Goal: Transaction & Acquisition: Purchase product/service

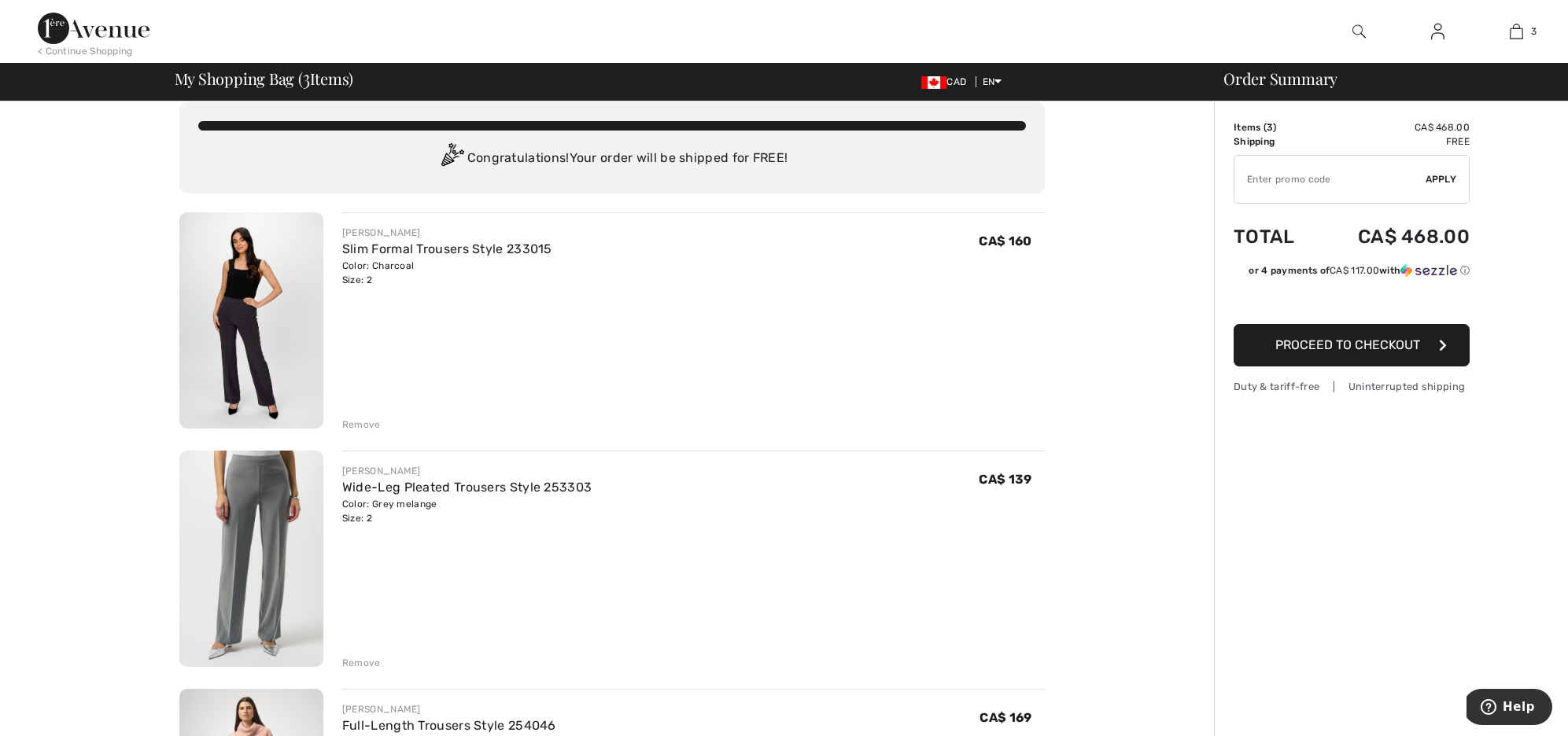
scroll to position [22, 0]
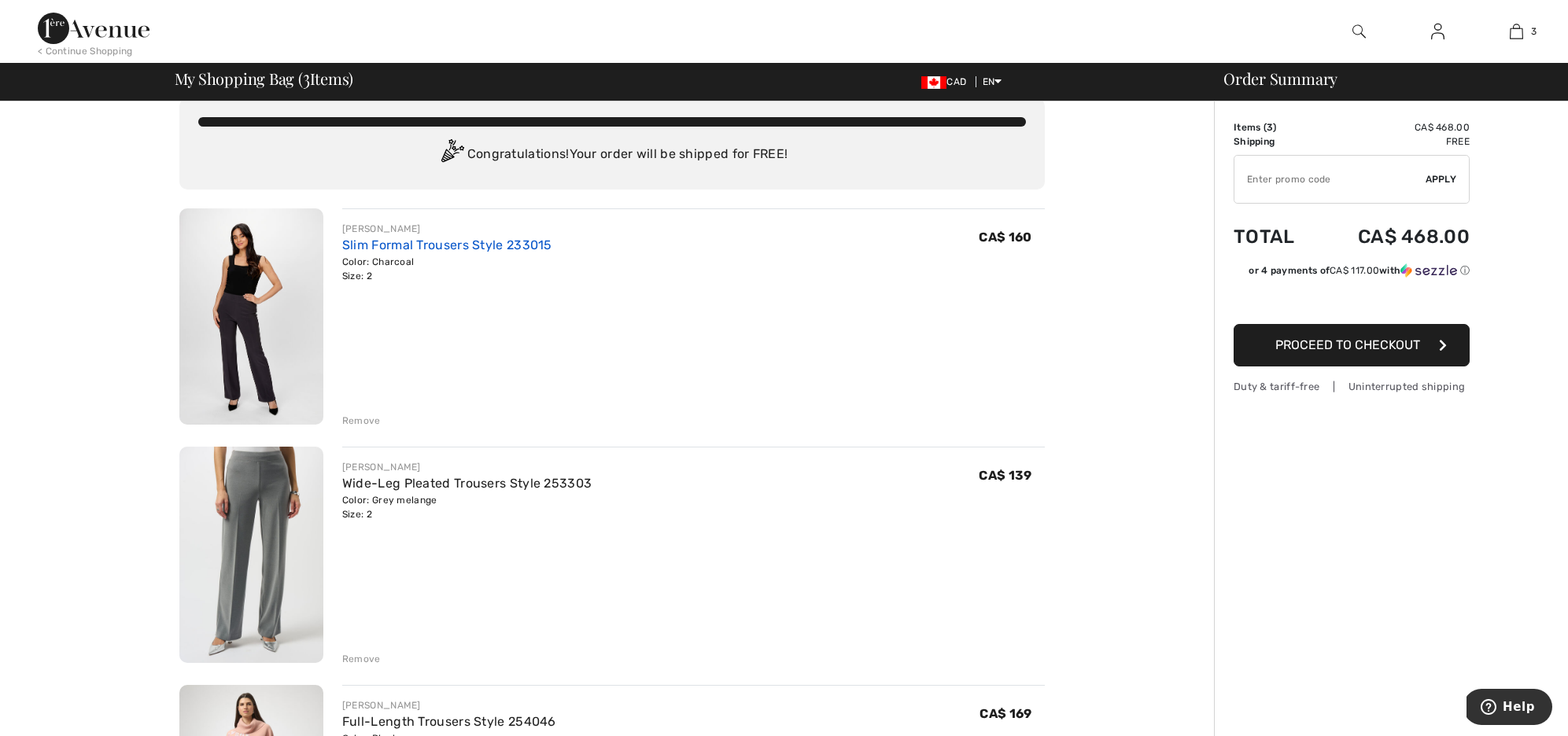
click at [362, 245] on link "Slim Formal Trousers Style 233015" at bounding box center [447, 245] width 210 height 15
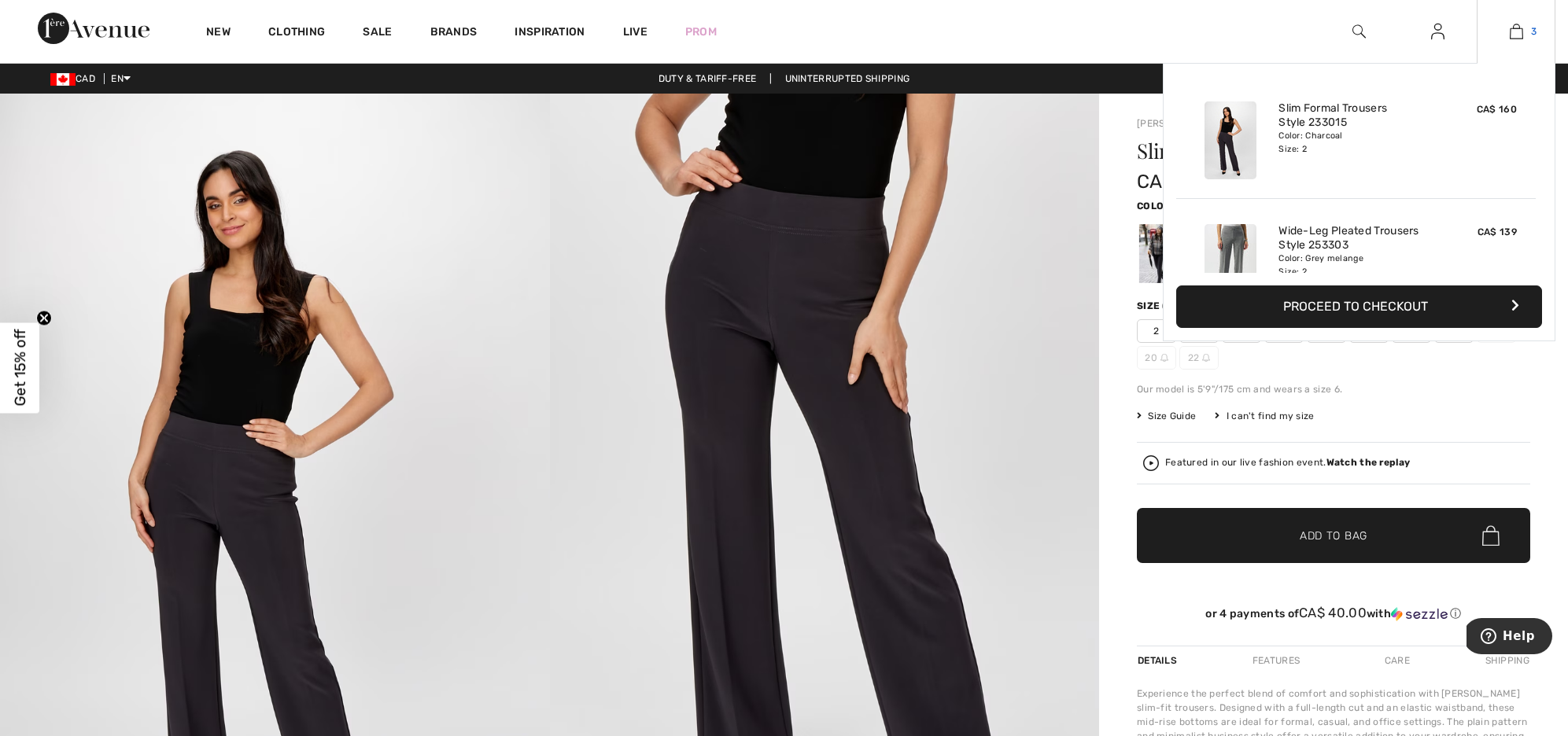
click at [1508, 31] on link "3" at bounding box center [1516, 31] width 77 height 19
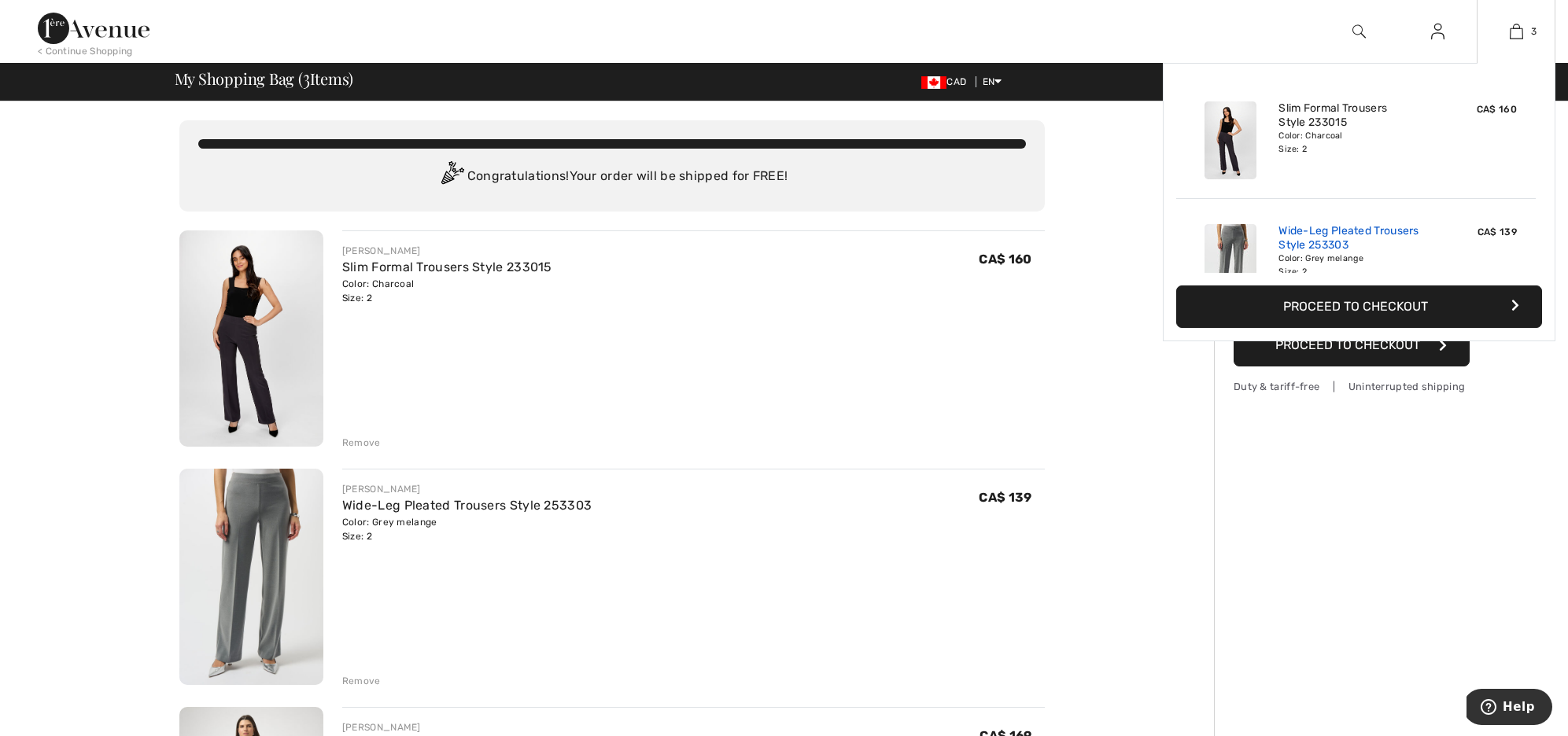
click at [1306, 232] on link "Wide-Leg Pleated Trousers Style 253303" at bounding box center [1355, 238] width 155 height 28
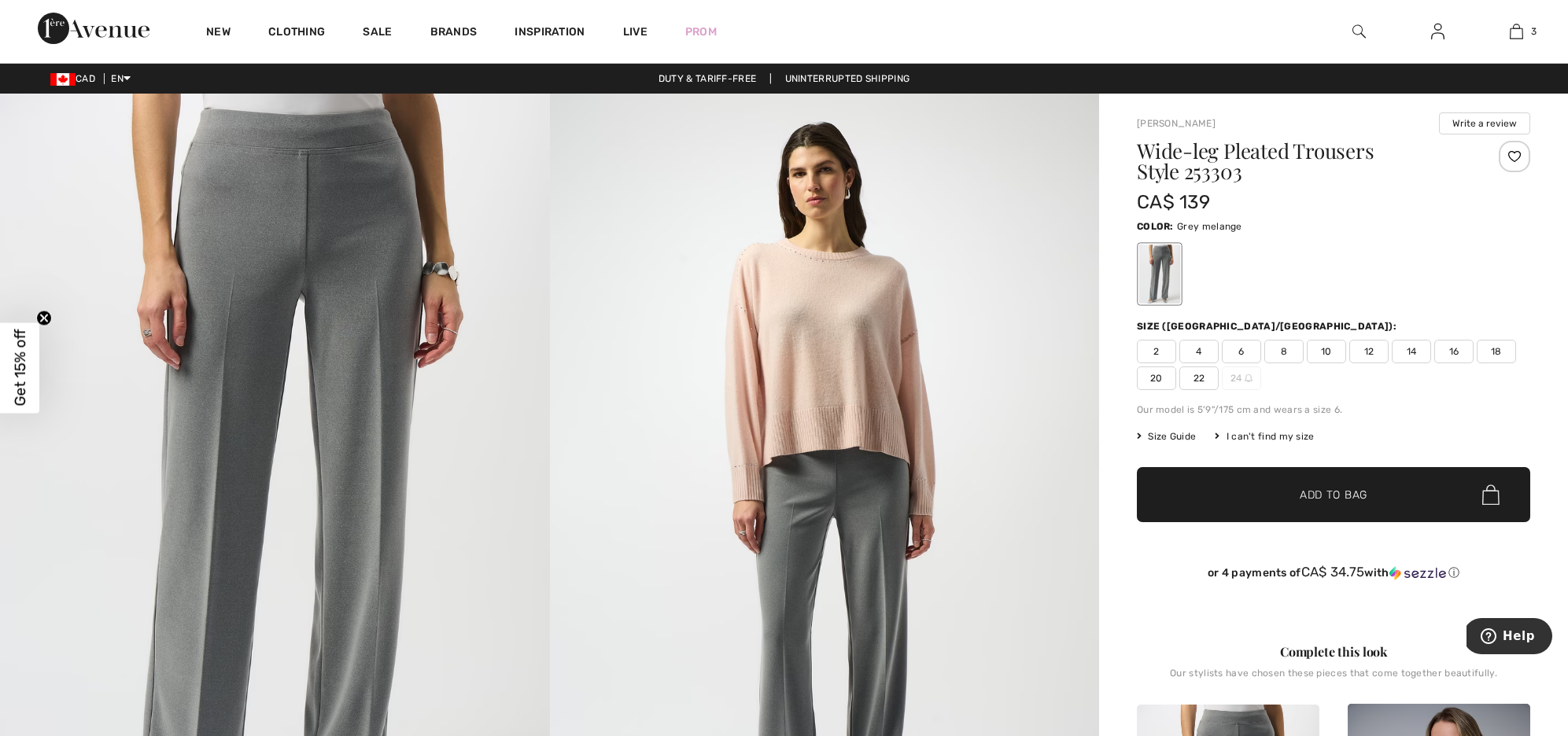
scroll to position [1, 0]
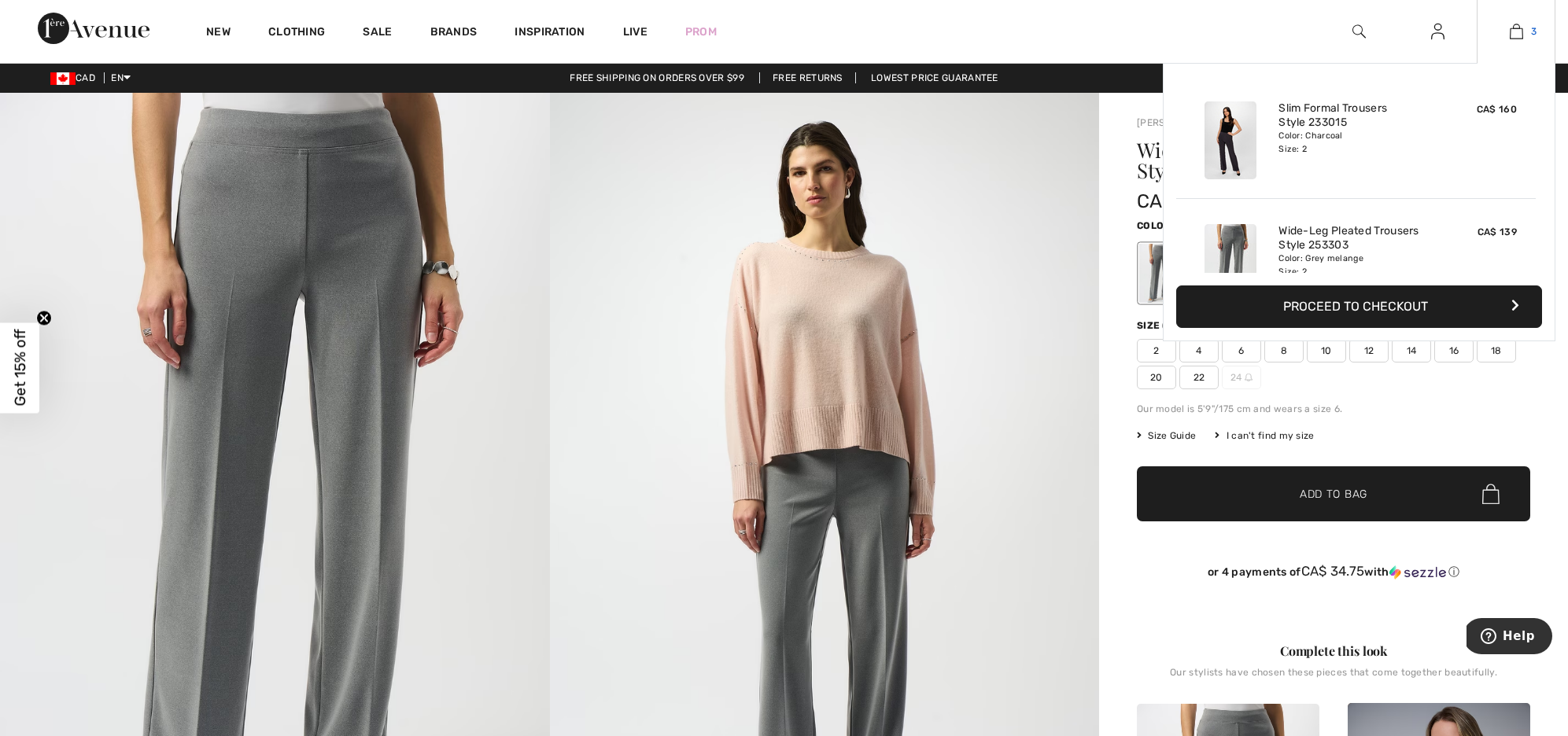
click at [1526, 34] on link "3" at bounding box center [1516, 31] width 77 height 19
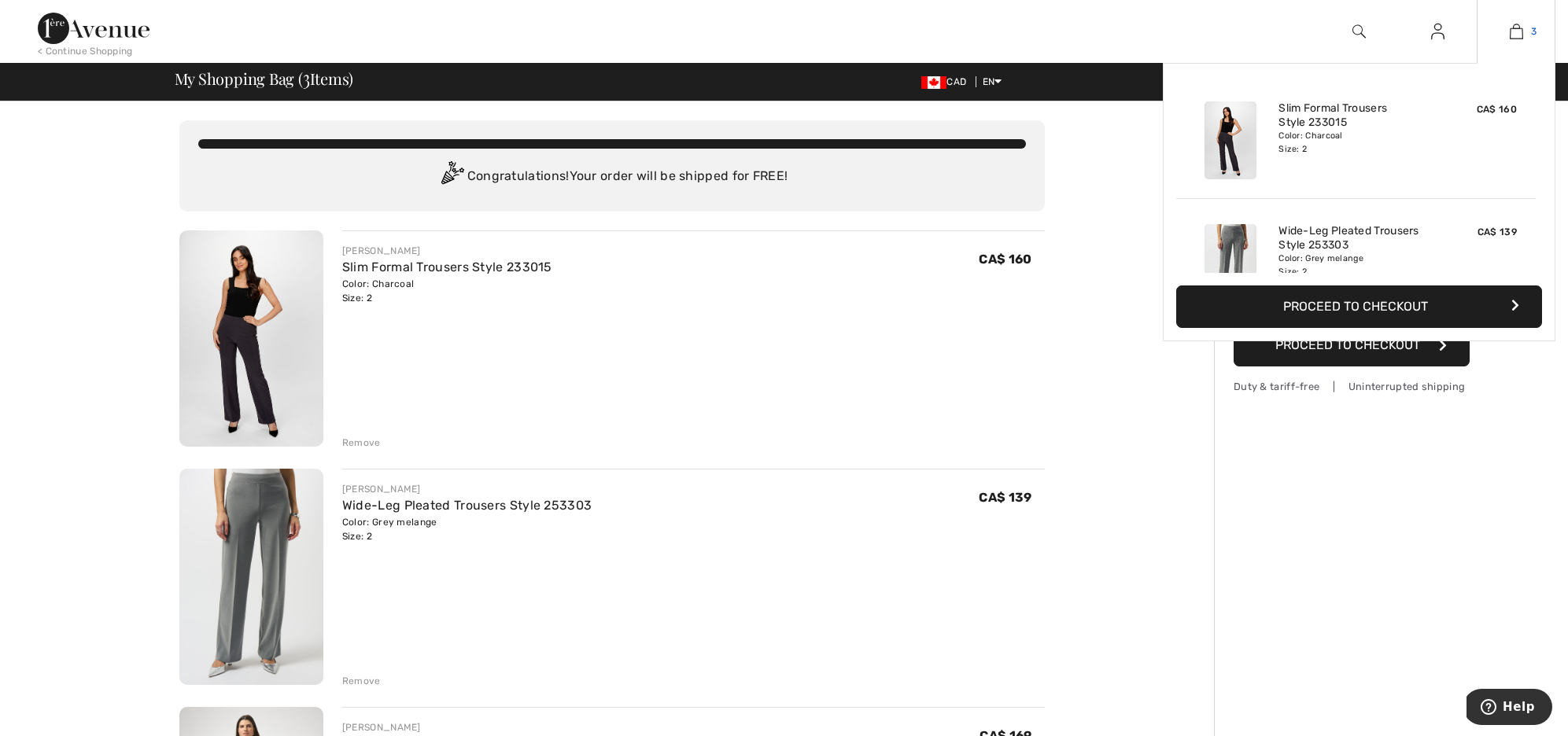
click at [1515, 26] on img at bounding box center [1516, 31] width 14 height 19
click at [1290, 237] on link "Wide-Leg Pleated Trousers Style 253303" at bounding box center [1355, 238] width 155 height 28
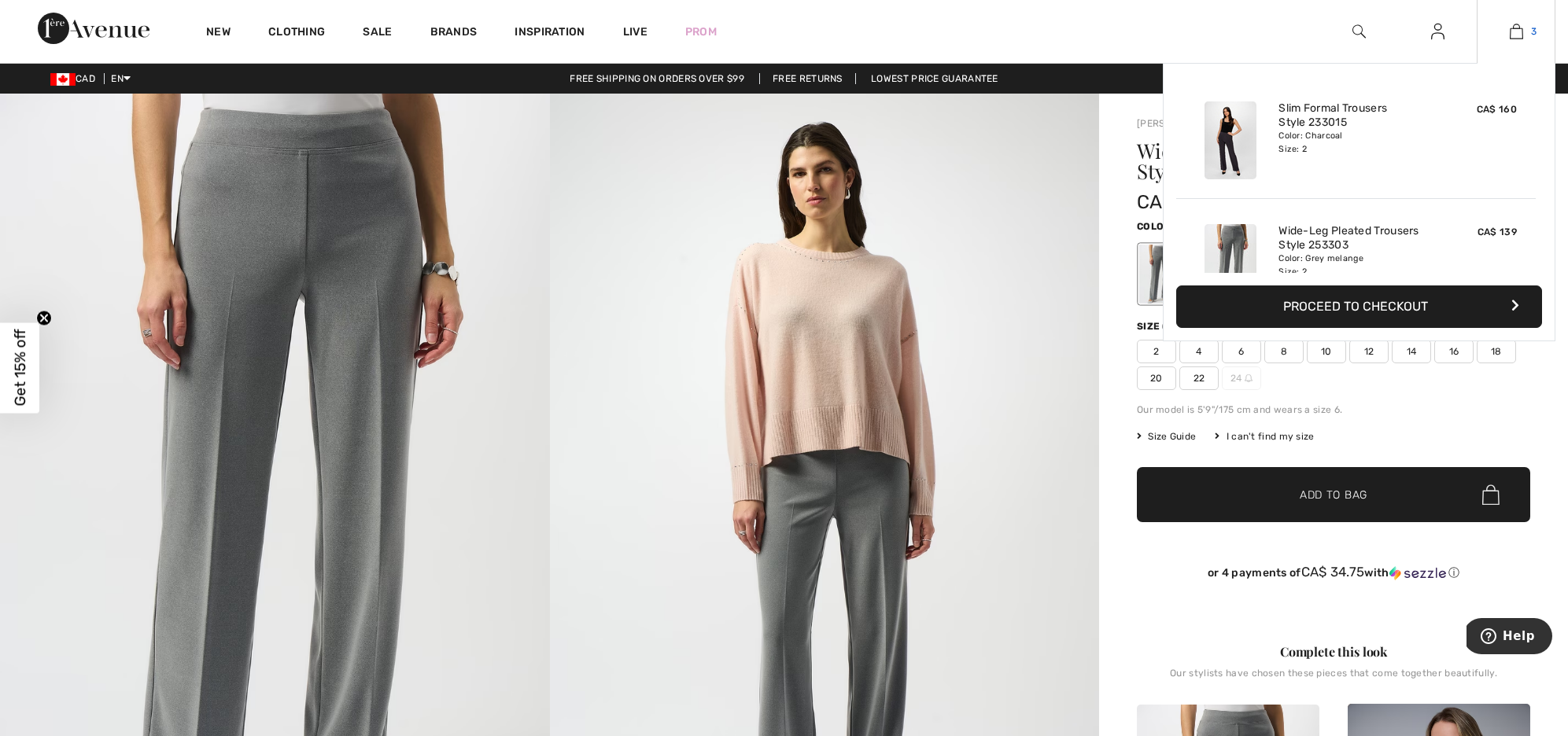
click at [1532, 32] on span "3" at bounding box center [1534, 32] width 5 height 14
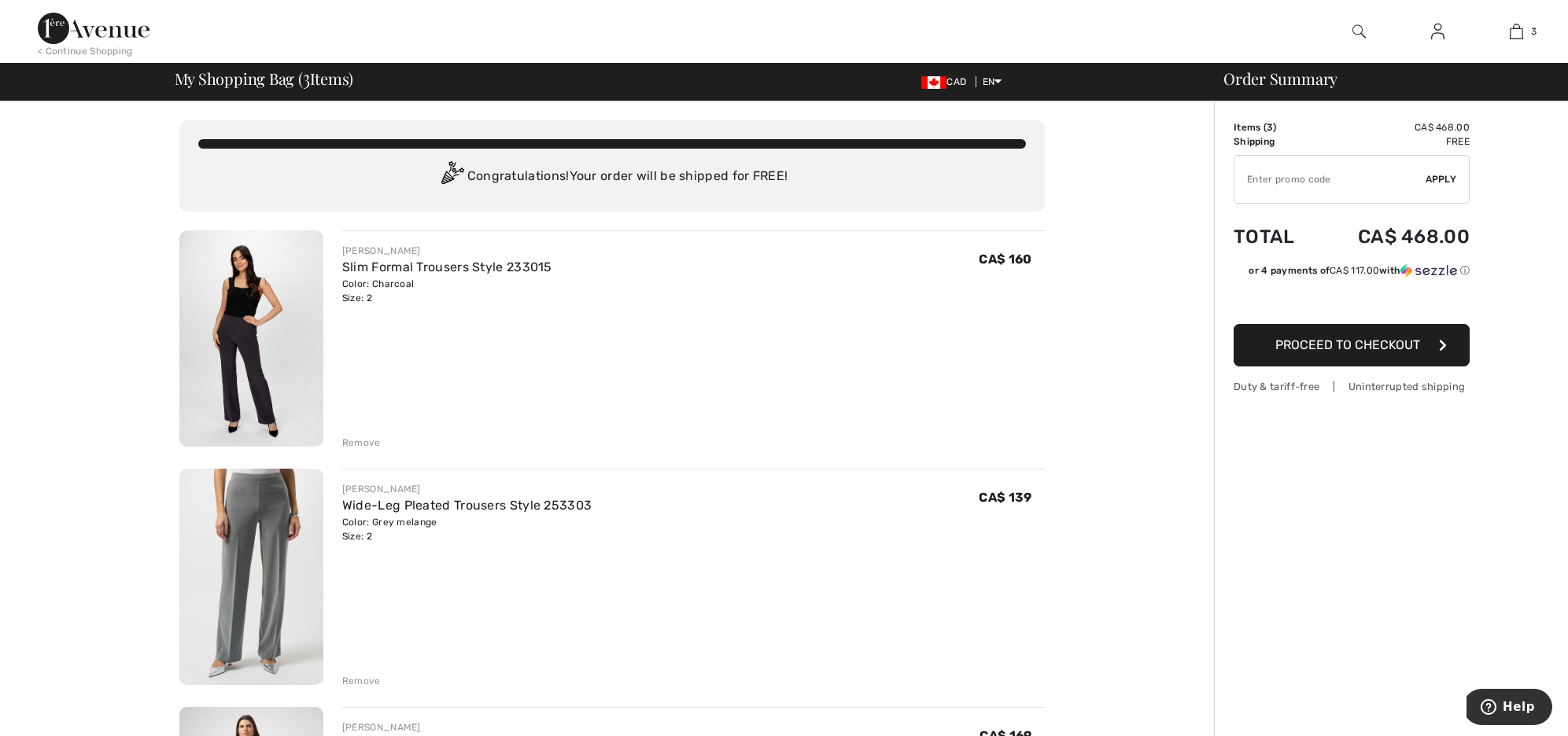
click at [1361, 348] on span "Proceed to Checkout" at bounding box center [1347, 344] width 145 height 15
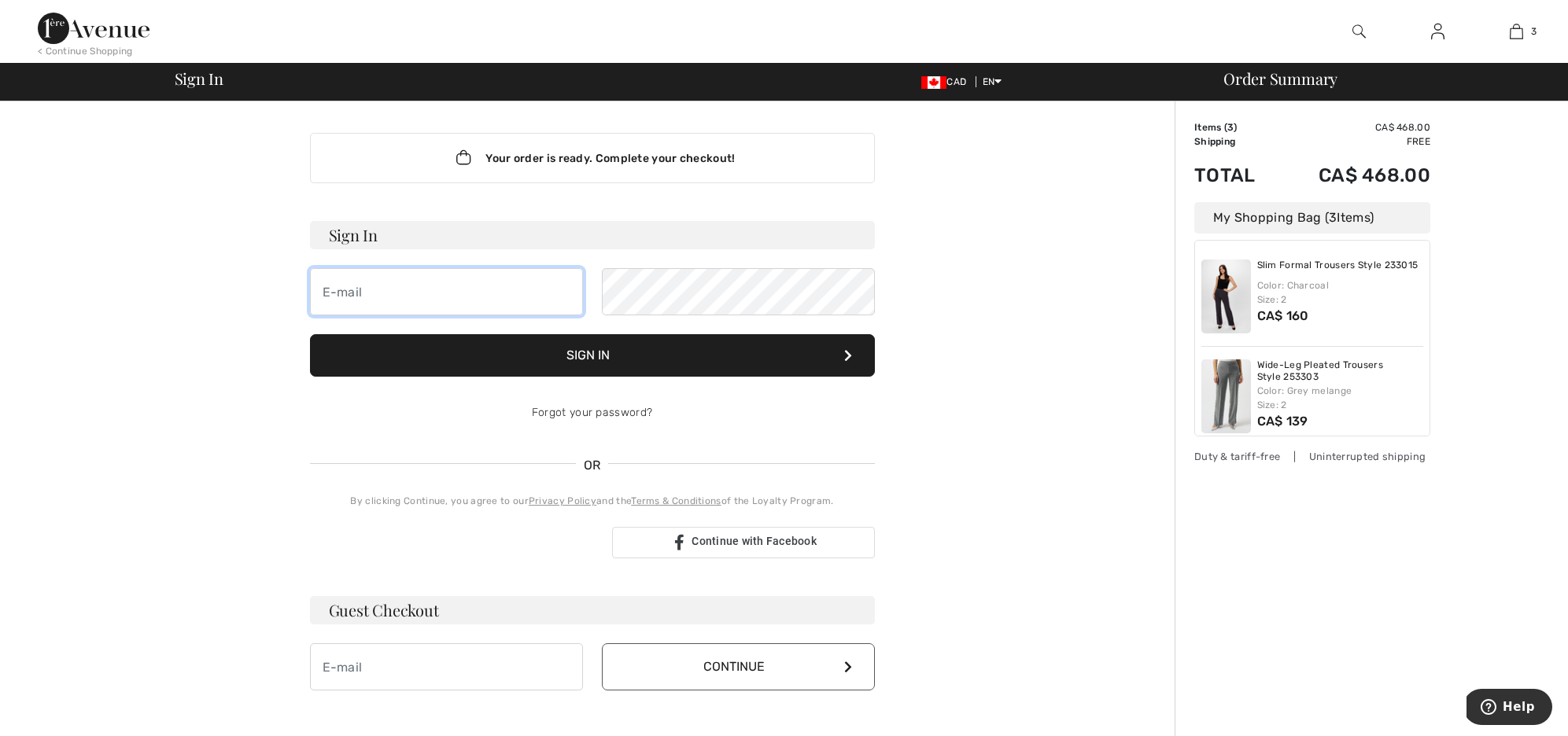
type input "[EMAIL_ADDRESS][DOMAIN_NAME]"
click at [577, 360] on button "Sign In" at bounding box center [592, 355] width 565 height 42
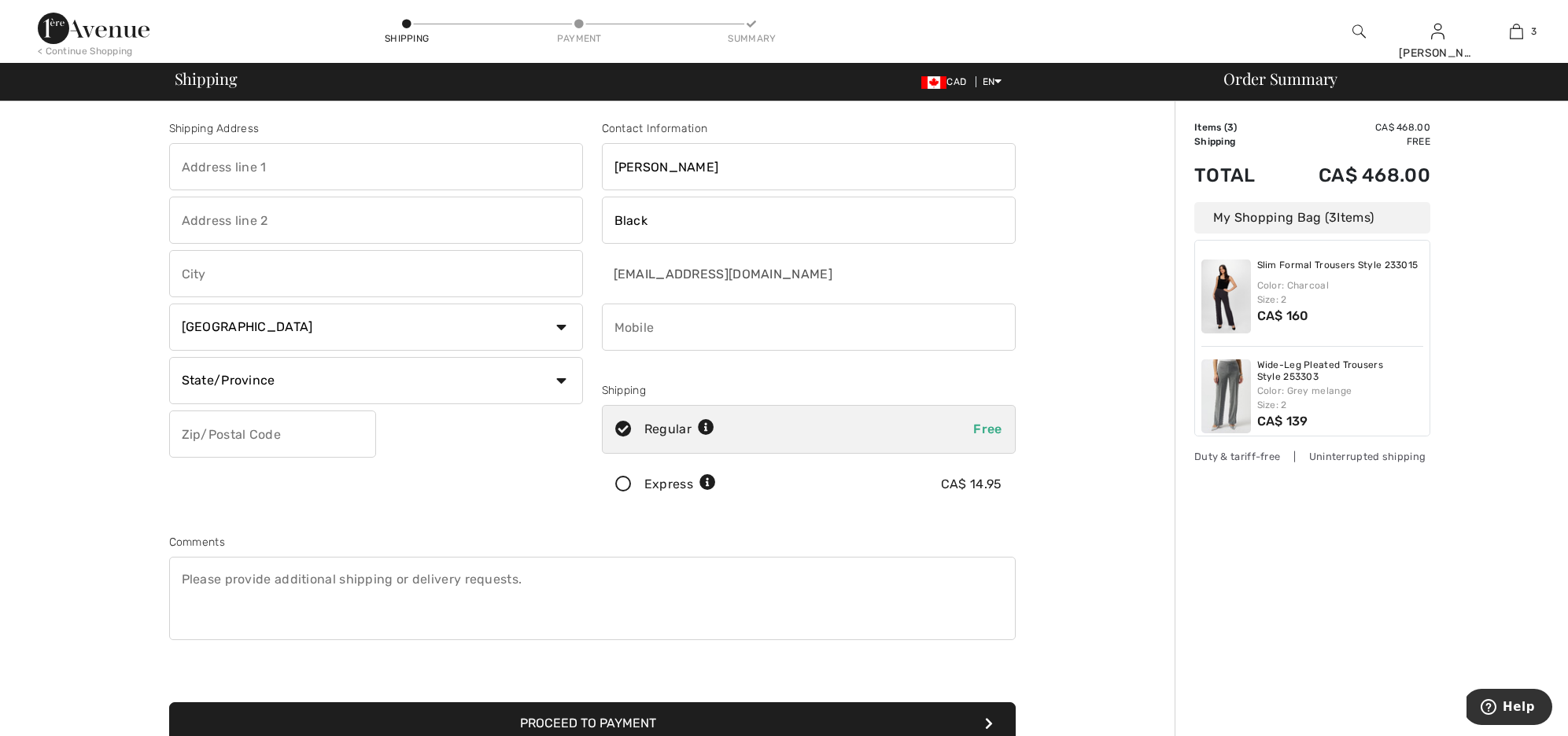
click at [1307, 289] on div "Color: Charcoal Size: 2" at bounding box center [1340, 292] width 167 height 28
click at [1290, 368] on link "Wide-Leg Pleated Trousers Style 253303" at bounding box center [1340, 371] width 167 height 24
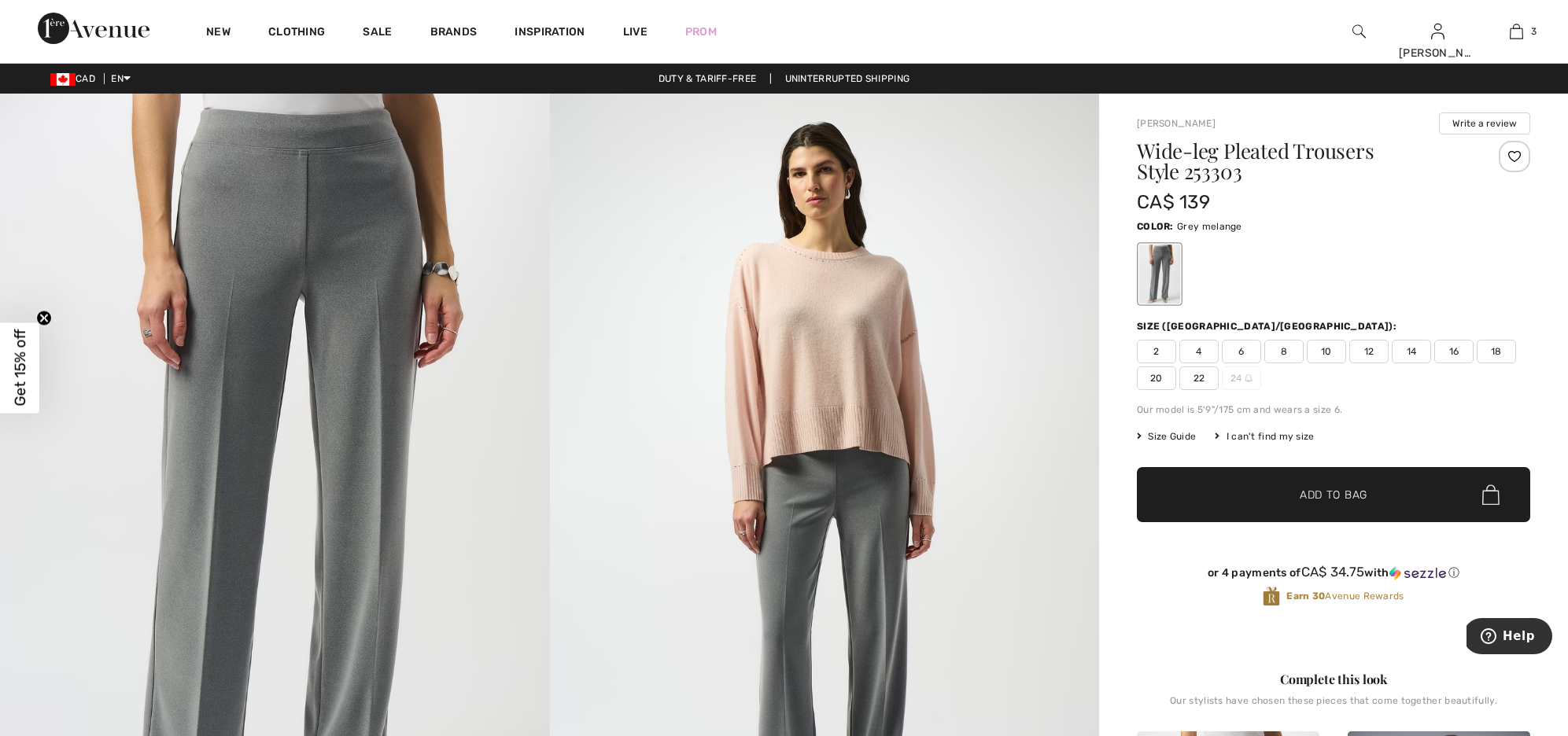
click at [1363, 146] on h1 "Wide-leg Pleated Trousers Style 253303" at bounding box center [1300, 160] width 328 height 41
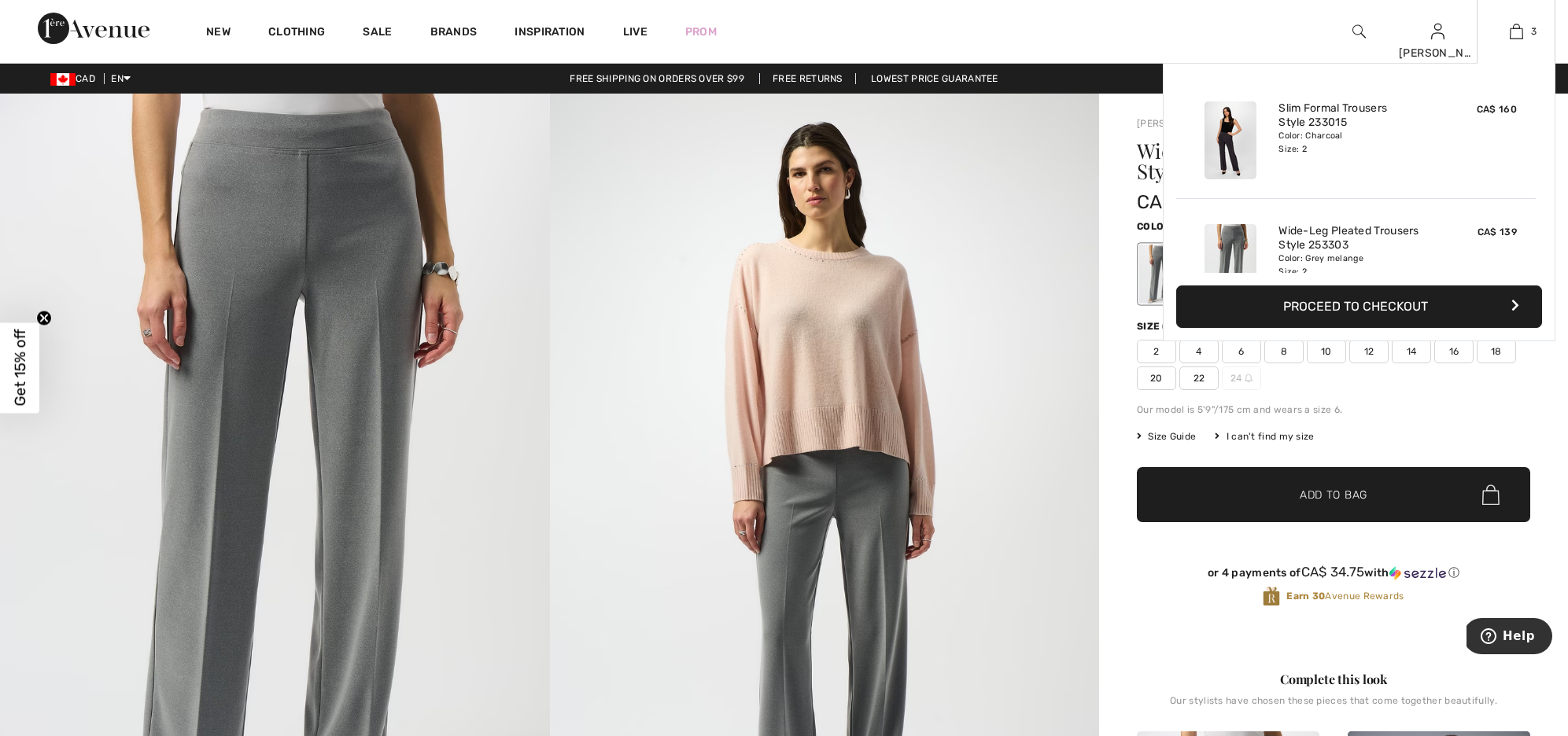
click at [1401, 304] on button "Proceed to Checkout" at bounding box center [1359, 306] width 366 height 42
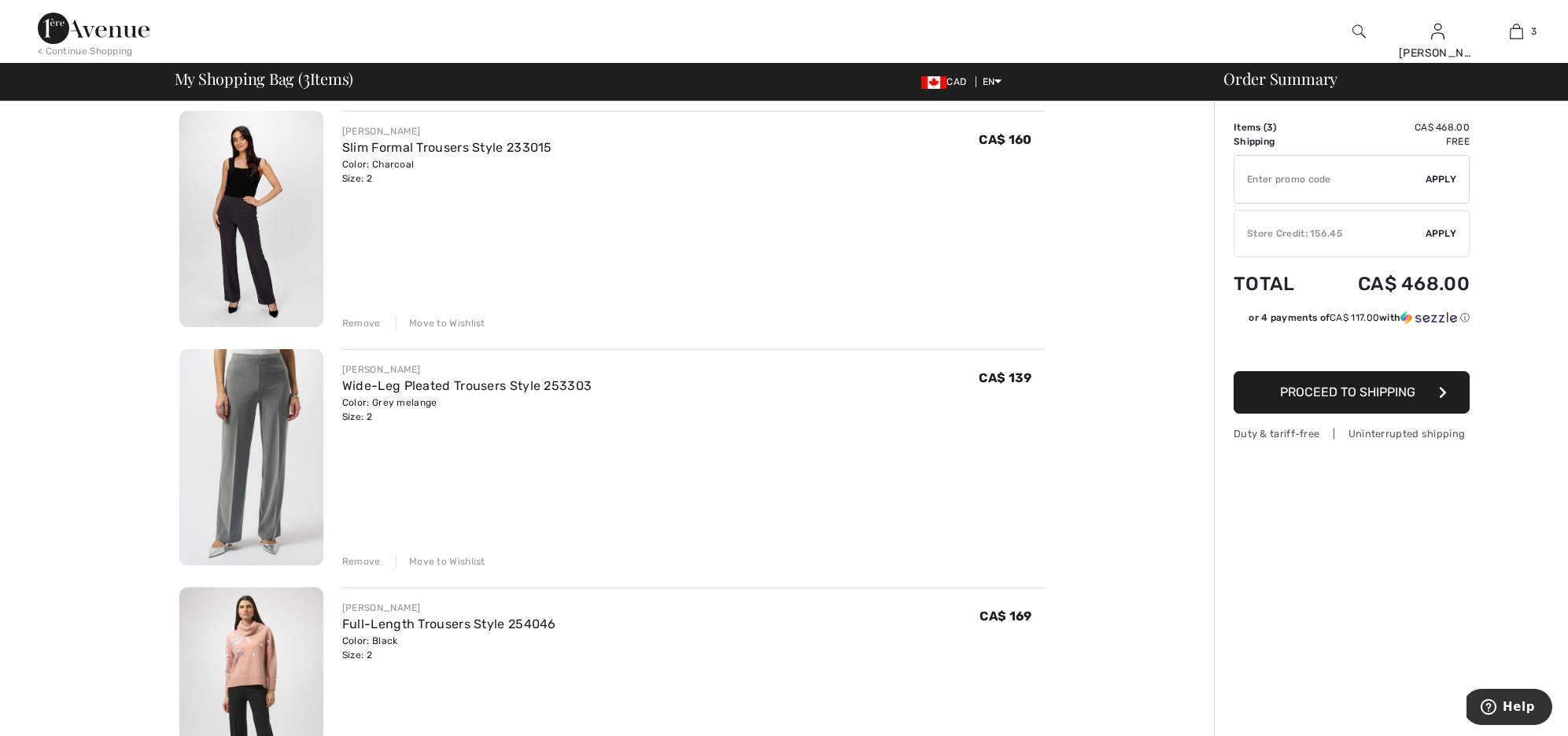
scroll to position [123, 0]
click at [360, 559] on div "Remove" at bounding box center [361, 559] width 39 height 14
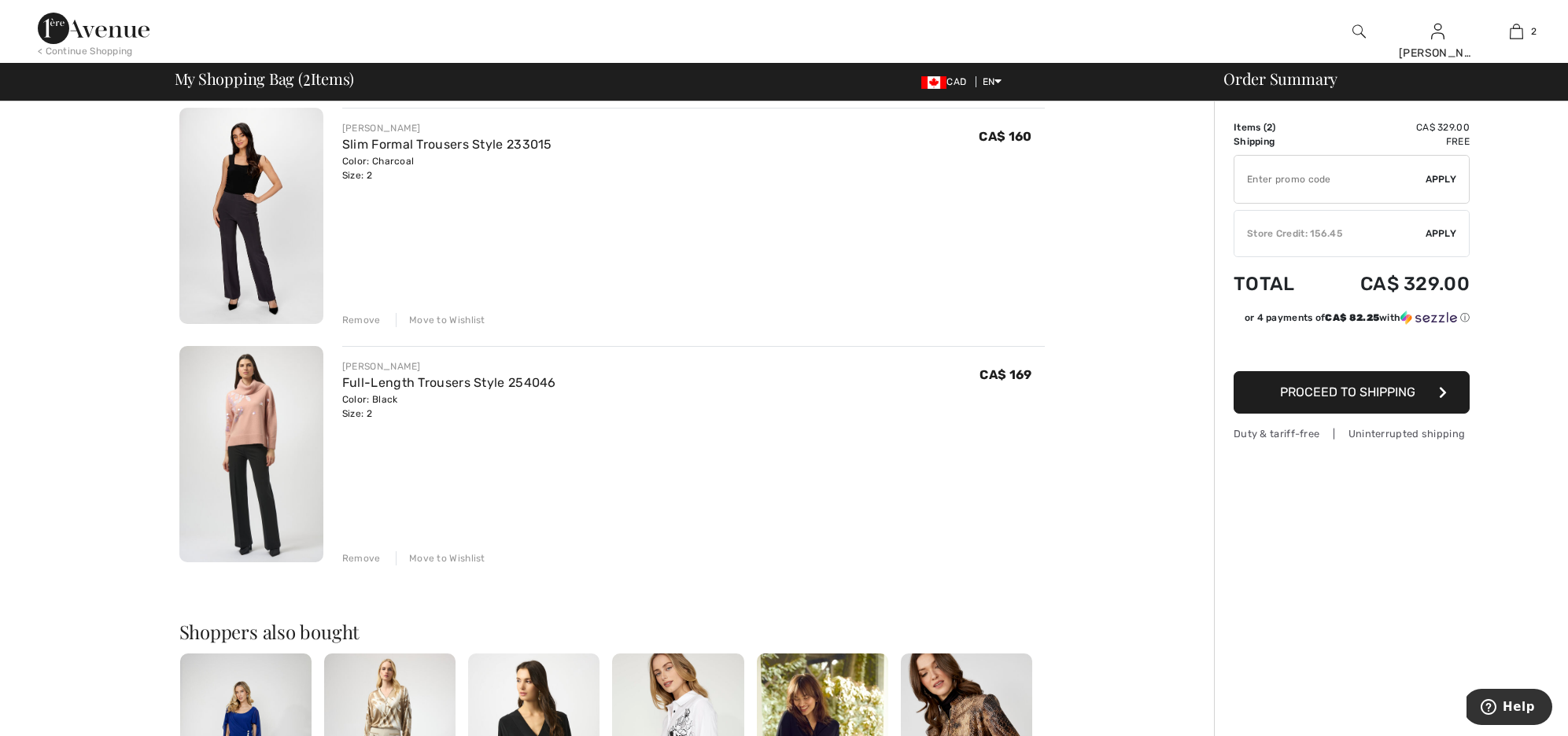
click at [1280, 235] on div "Store Credit: 156.45" at bounding box center [1330, 233] width 191 height 14
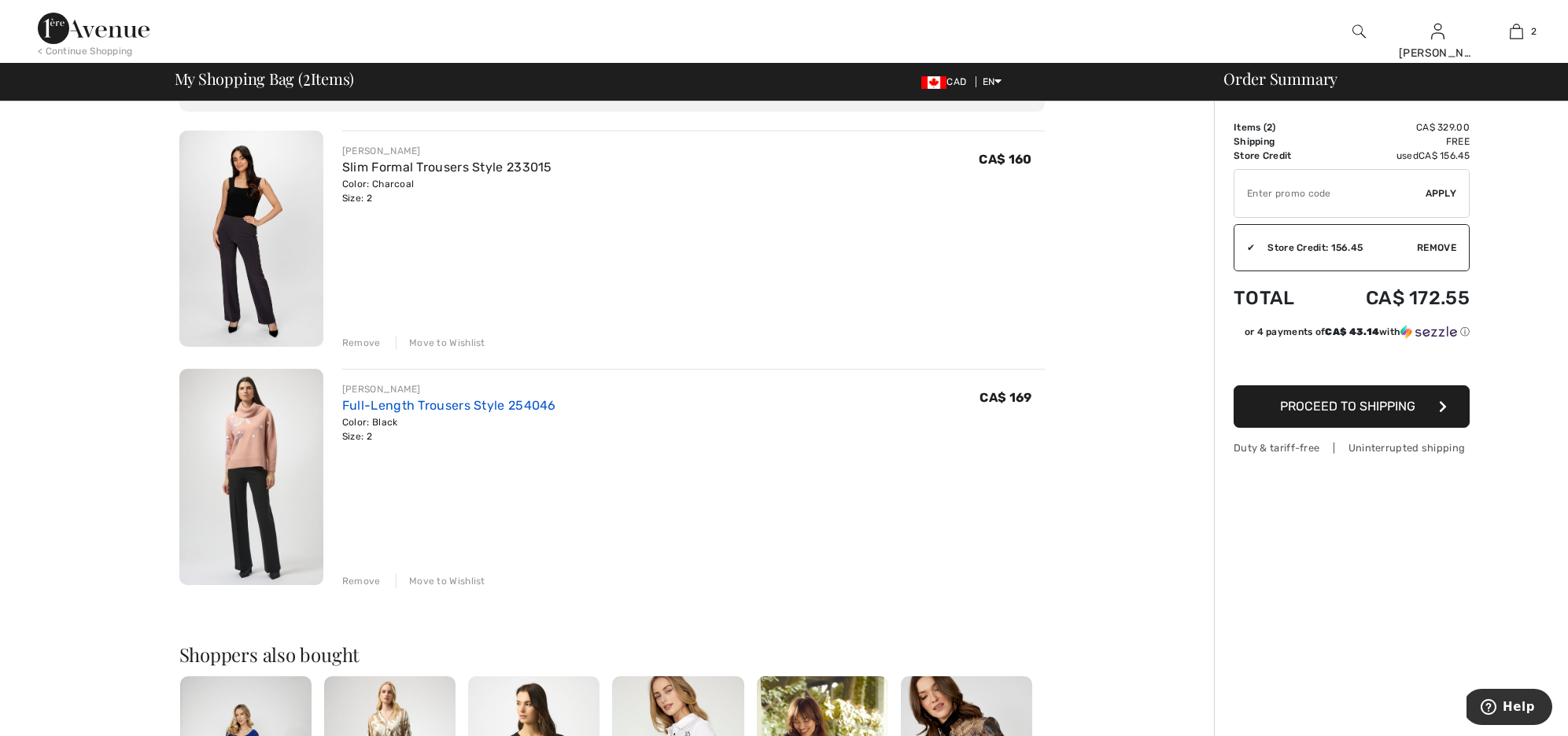
scroll to position [101, 0]
click at [366, 577] on div "Remove" at bounding box center [361, 580] width 39 height 14
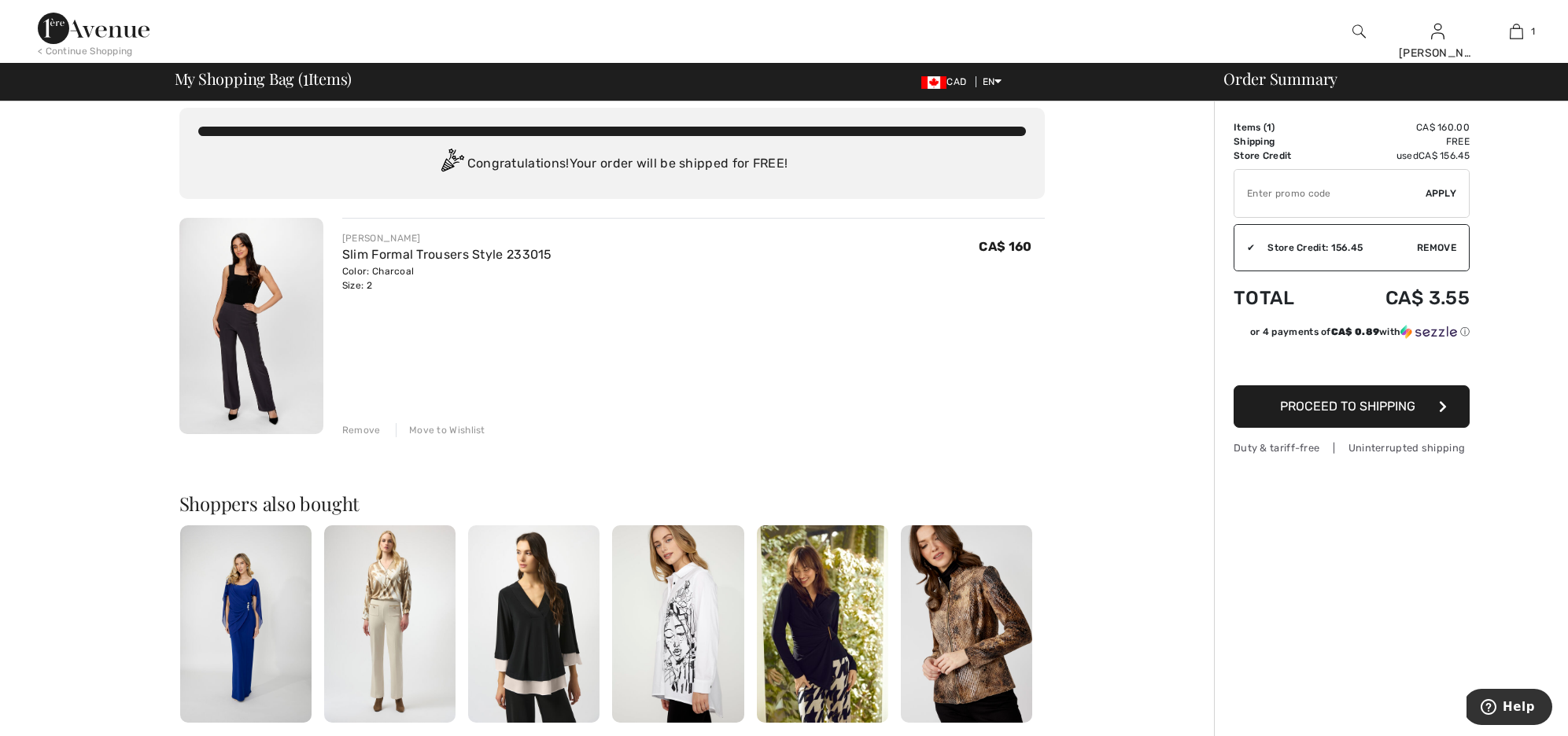
scroll to position [0, 0]
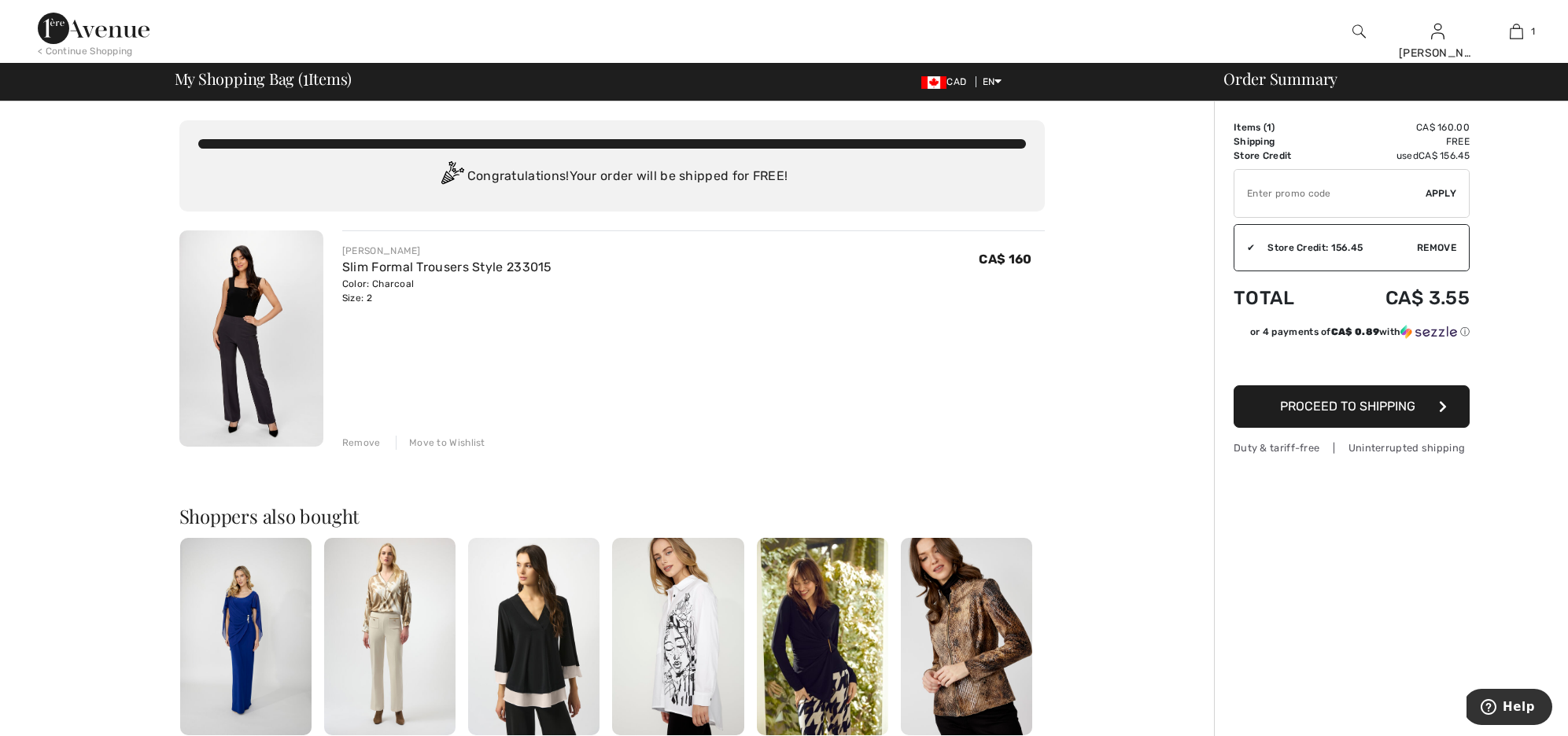
click at [1329, 413] on button "Proceed to Shipping" at bounding box center [1352, 406] width 236 height 42
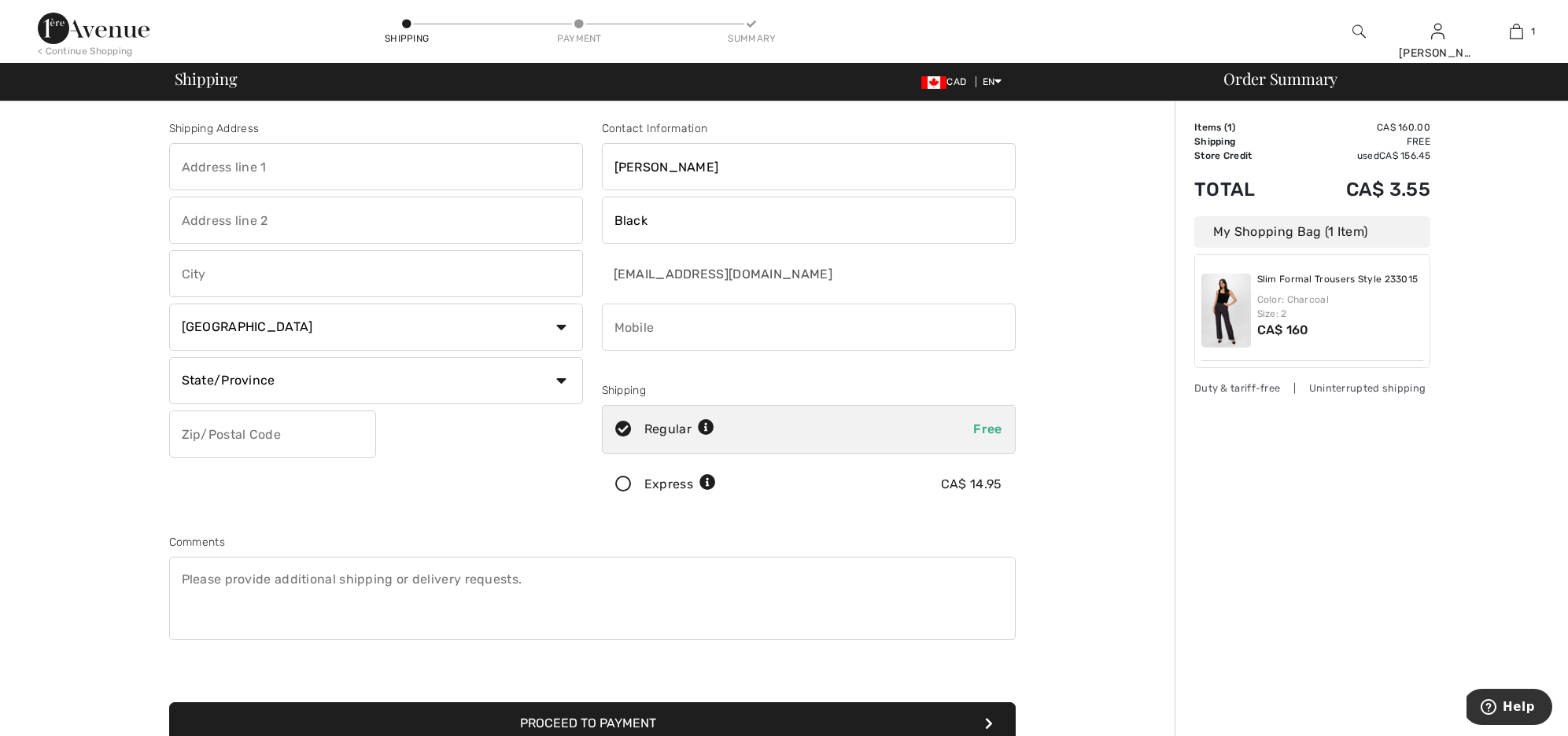
click at [193, 167] on input "text" at bounding box center [376, 167] width 414 height 47
type input "[STREET_ADDRESS][PERSON_NAME]"
type input "[GEOGRAPHIC_DATA]"
select select "MB"
type input "R3X 2C3"
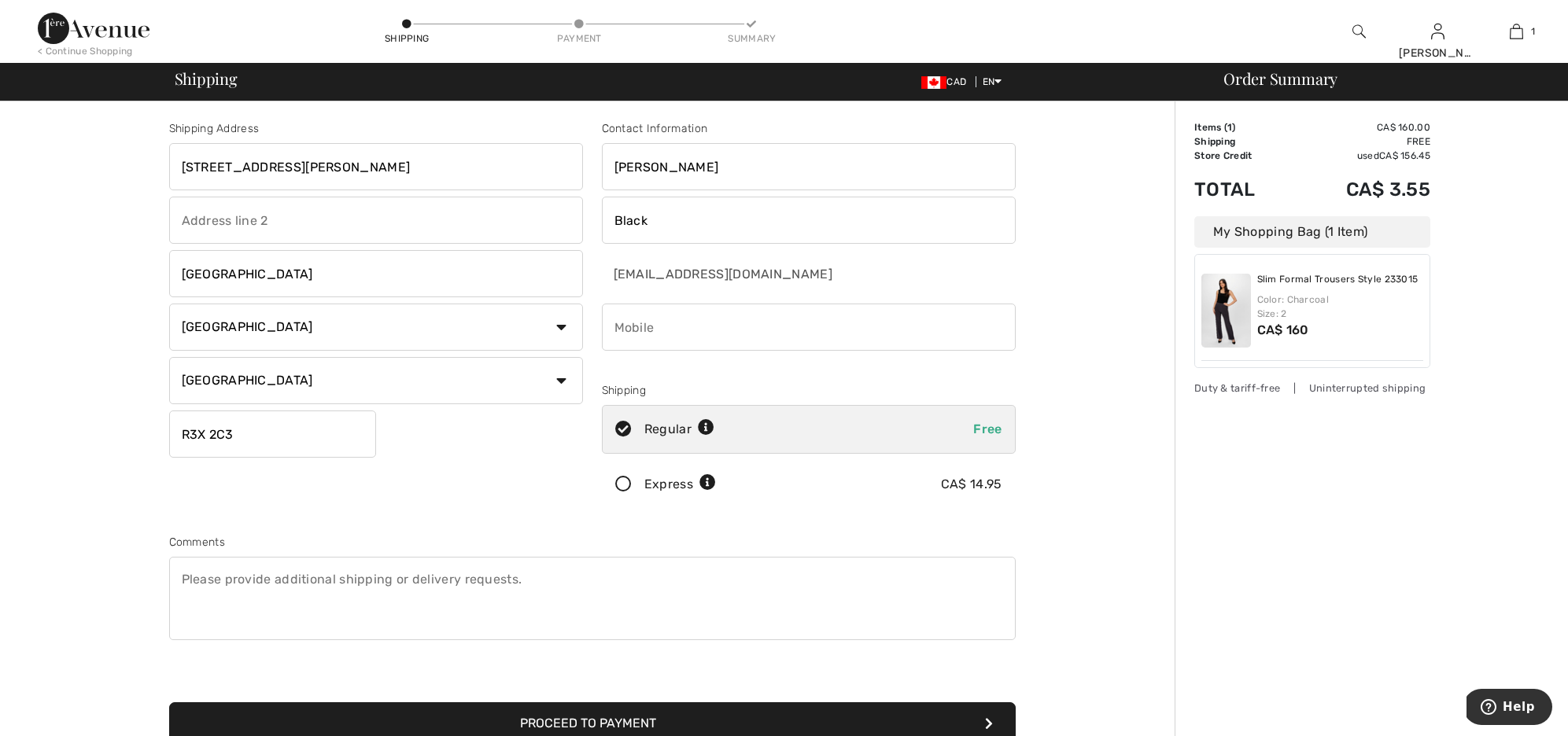
type input "[PERSON_NAME]"
type input "SLIWORSKY"
type input "2042921395"
type input "R3X2C3"
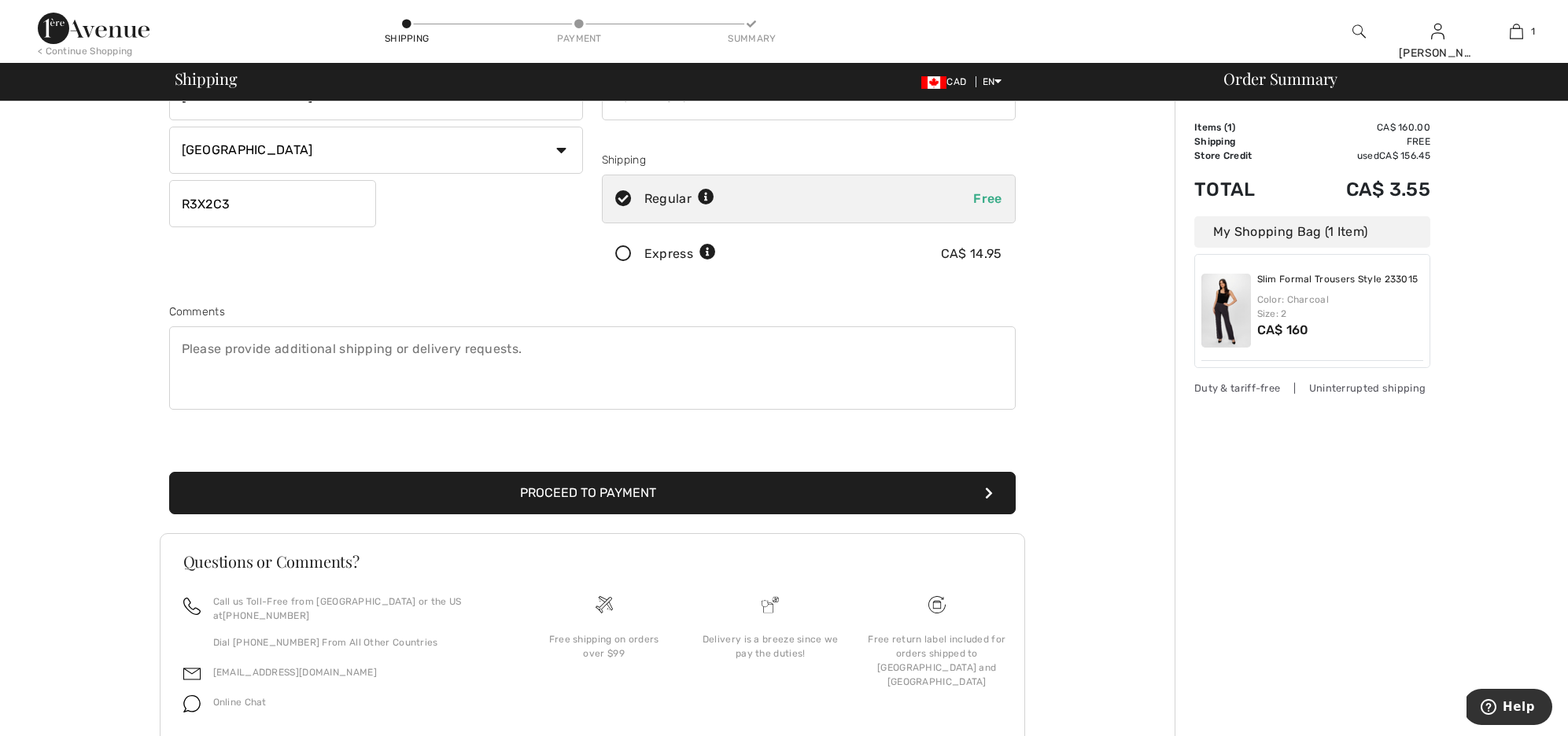
scroll to position [241, 0]
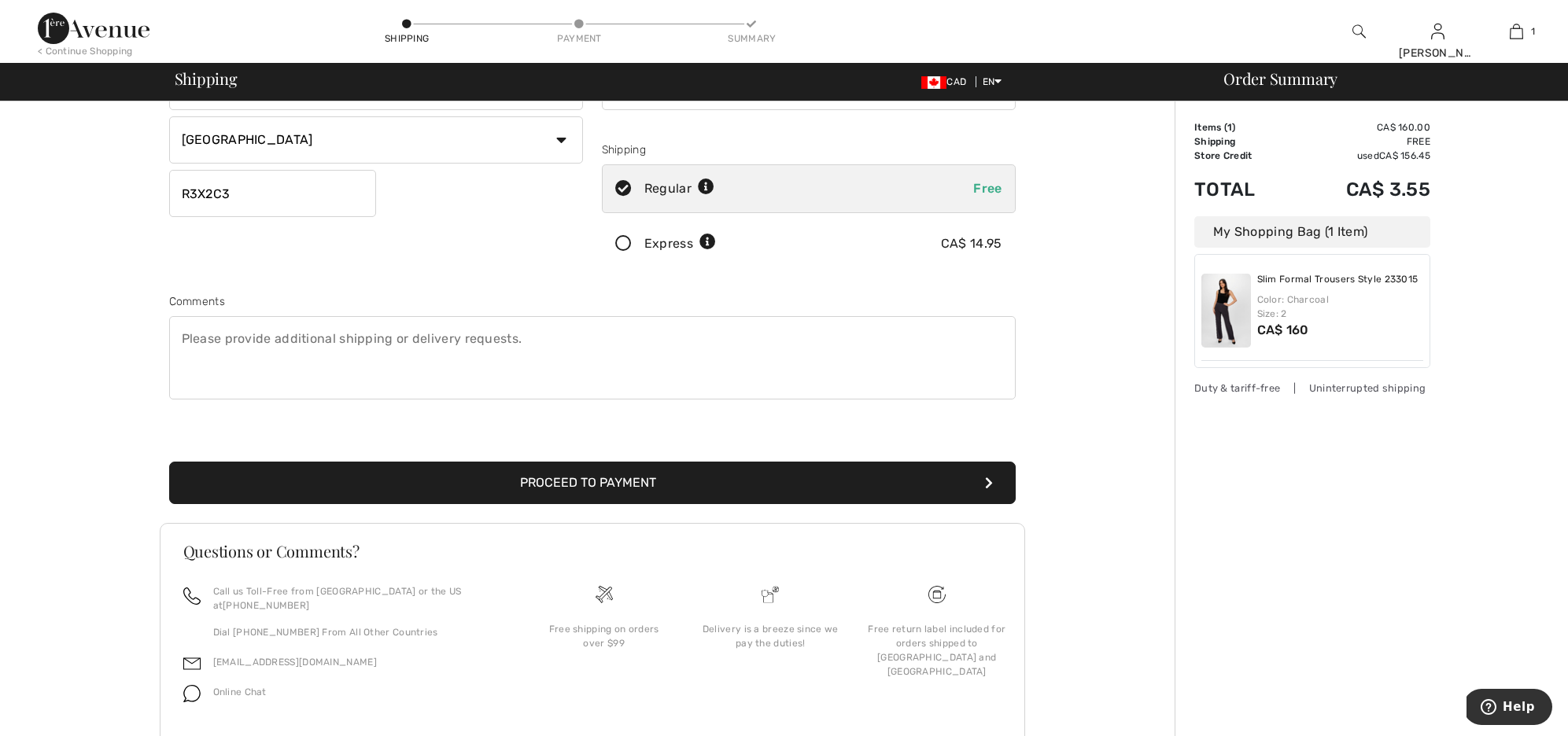
click at [530, 486] on button "Proceed to Payment" at bounding box center [592, 482] width 846 height 42
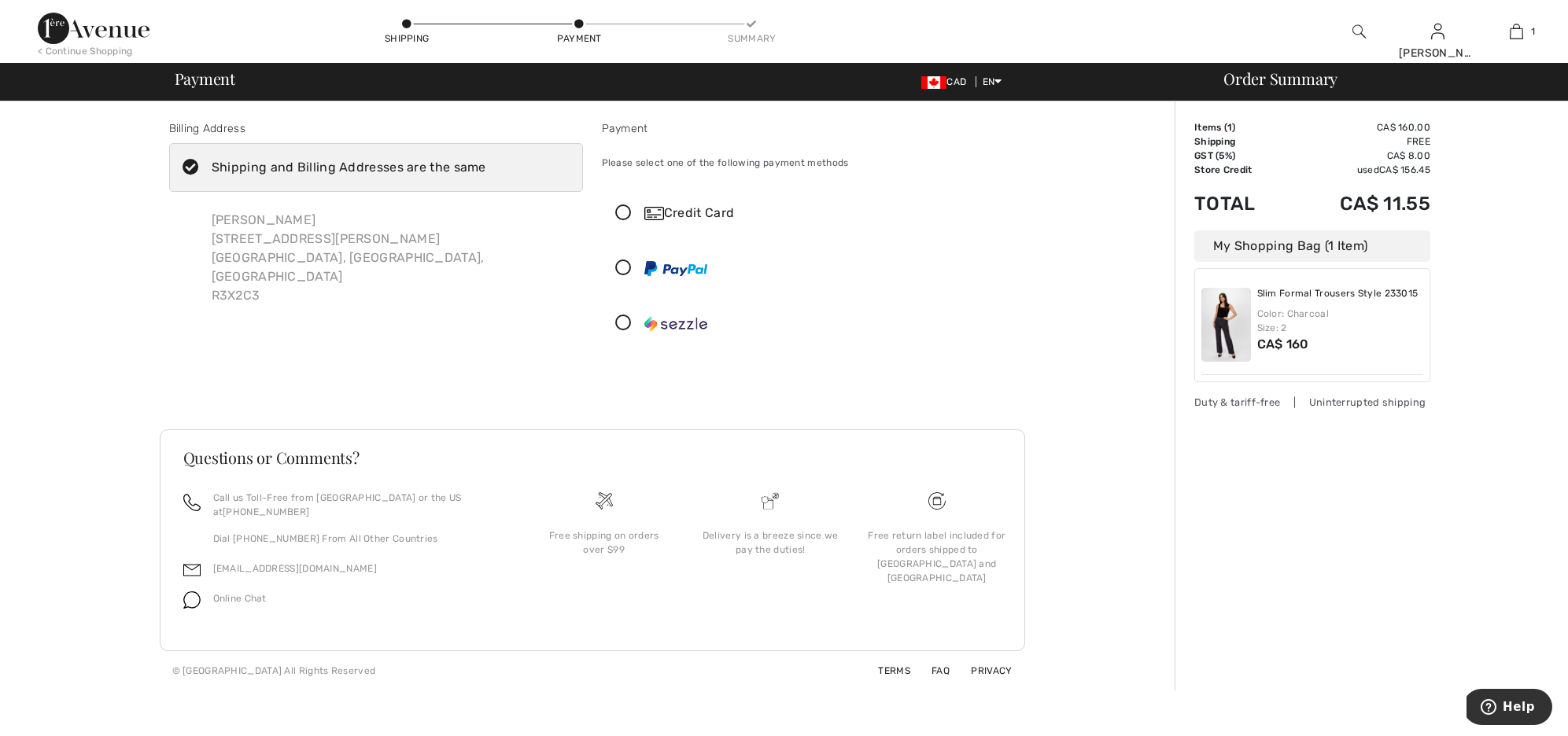
click at [624, 213] on icon at bounding box center [624, 214] width 41 height 16
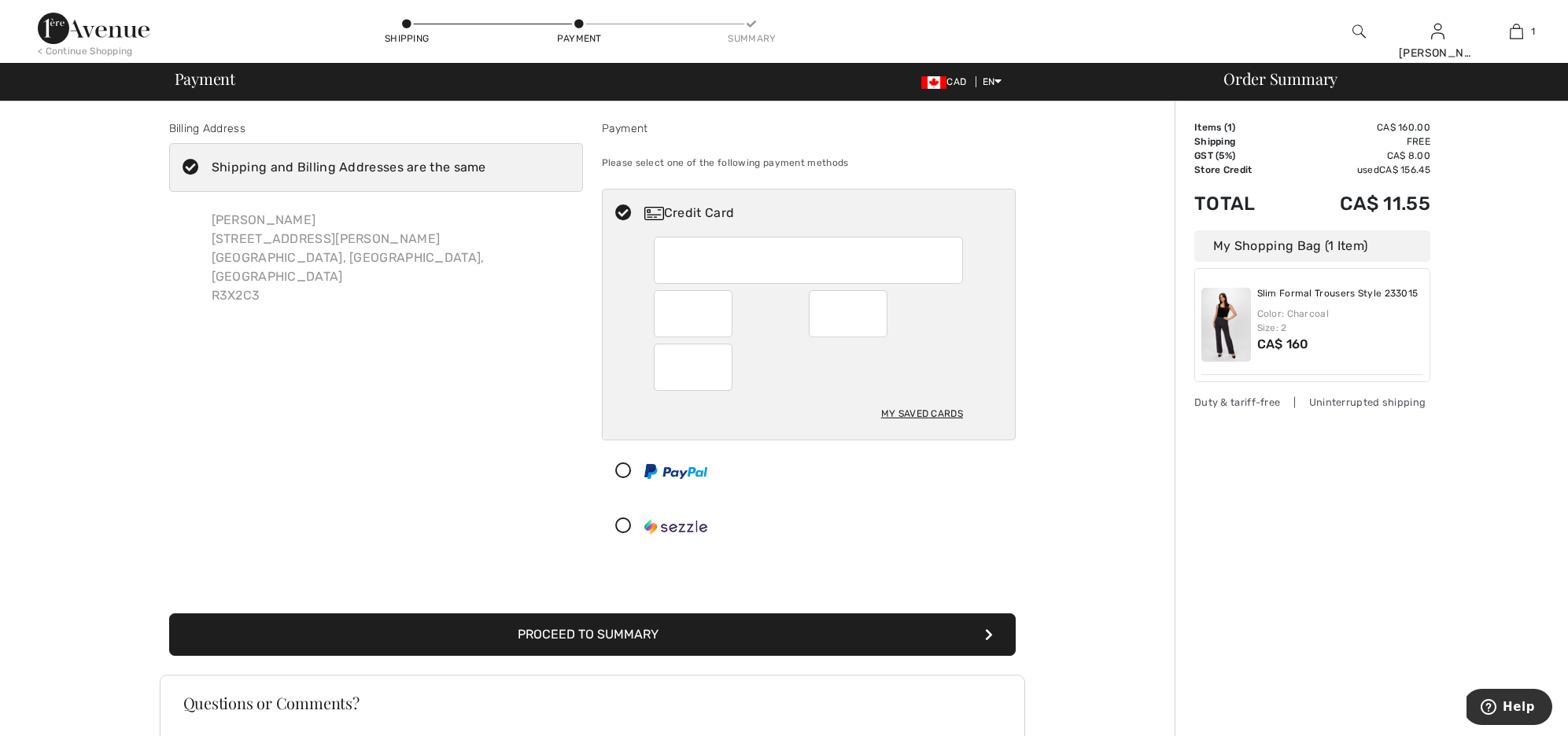
click at [556, 632] on button "Proceed to Summary" at bounding box center [592, 634] width 846 height 42
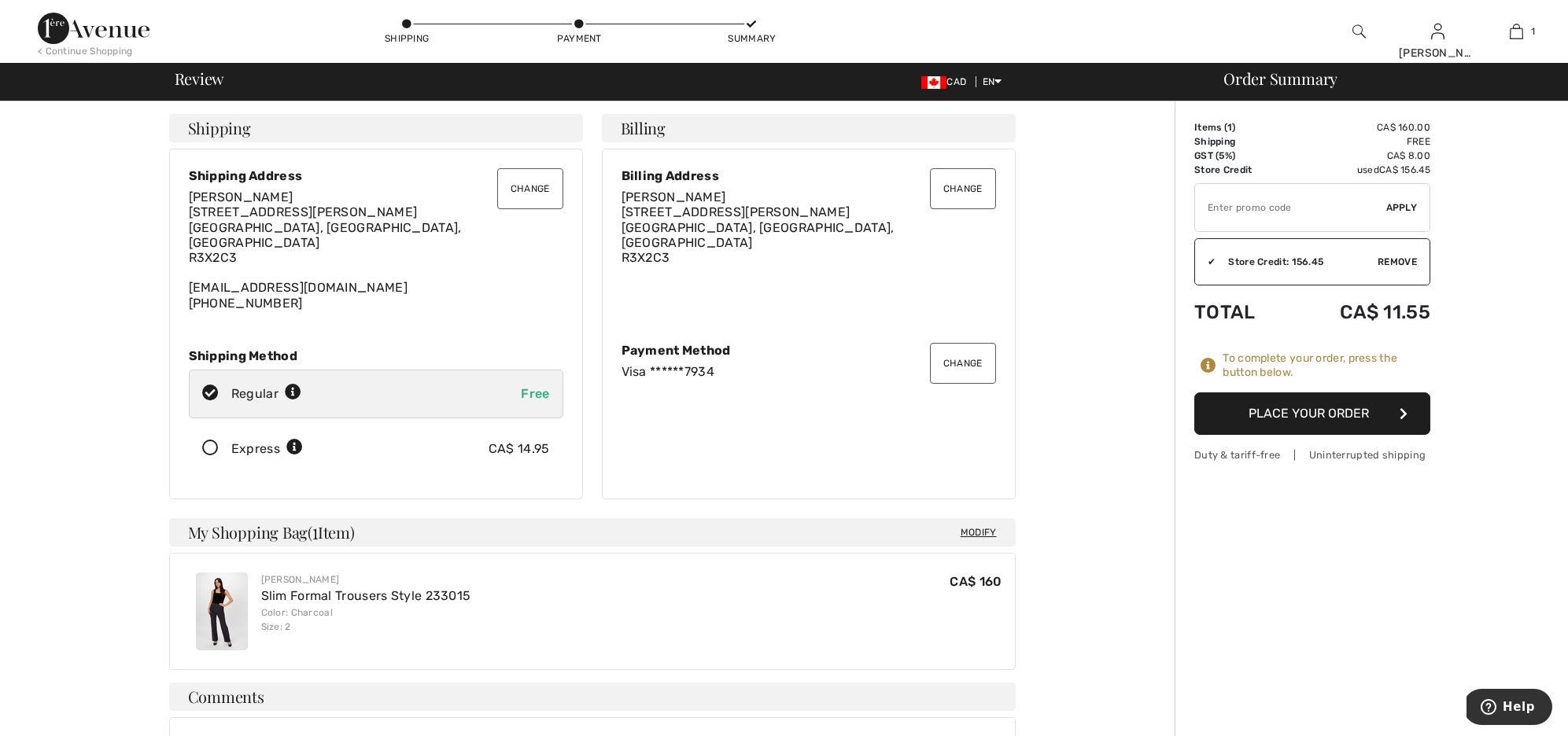
click at [1241, 414] on button "Place Your Order" at bounding box center [1312, 413] width 236 height 42
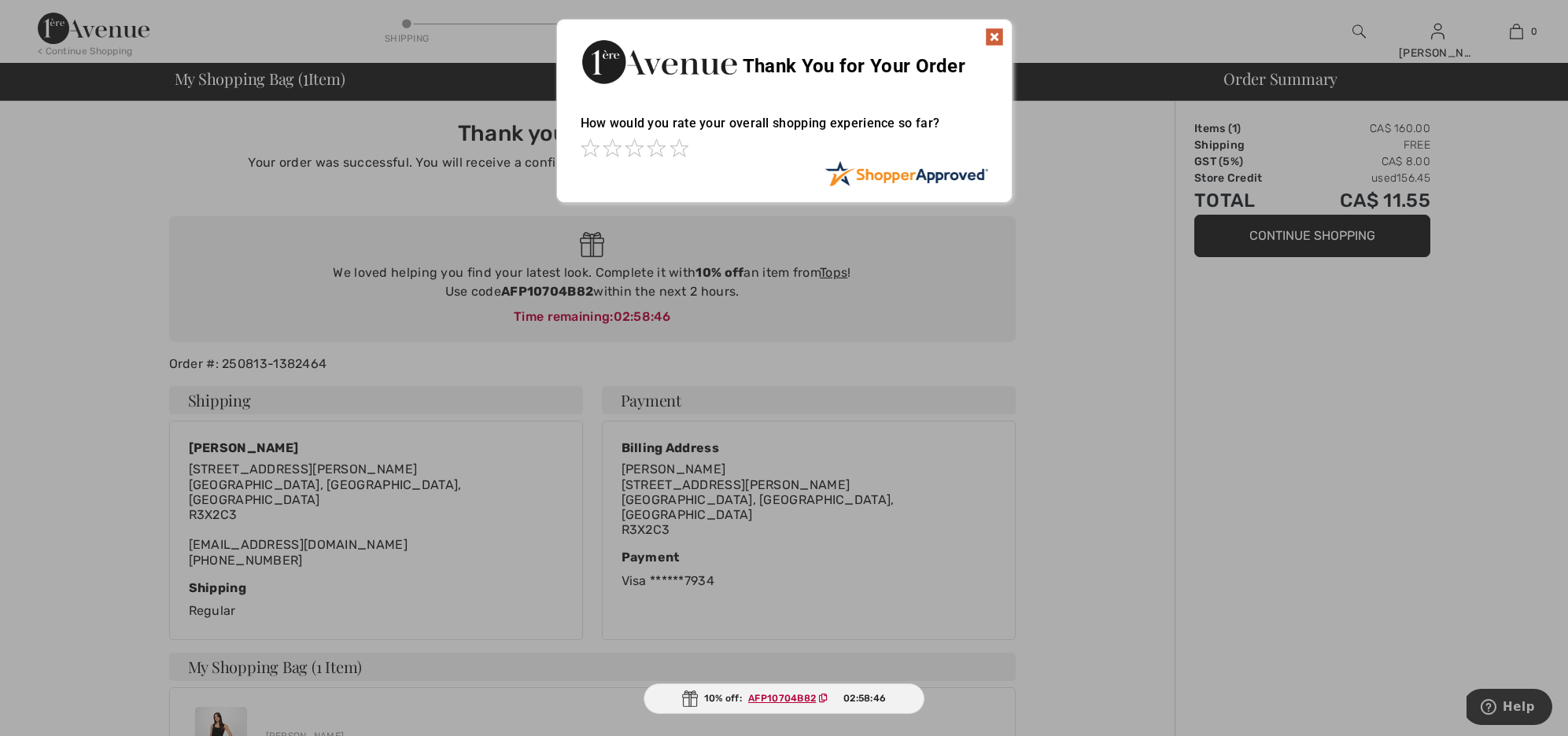
click at [995, 35] on img at bounding box center [994, 37] width 19 height 19
